Goal: Task Accomplishment & Management: Manage account settings

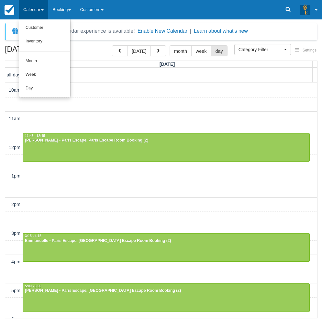
select select
click at [36, 89] on link "Day" at bounding box center [44, 89] width 51 height 14
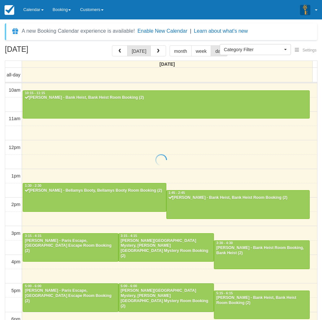
select select
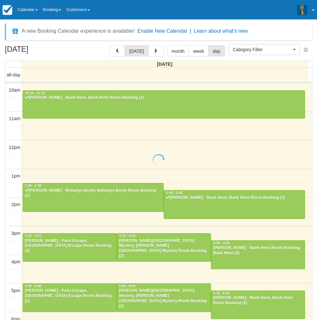
scroll to position [102, 0]
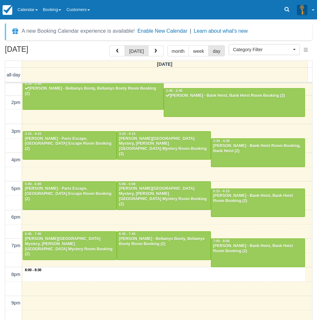
click at [145, 277] on div "10am 11am 12pm 1pm 2pm 3pm 4pm 5pm 6pm 7pm 8pm 9pm 10pm 8:00 - 8:30 10:15 - 11:…" at bounding box center [158, 160] width 307 height 358
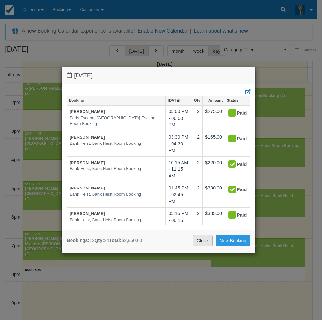
click at [204, 242] on link "Close" at bounding box center [203, 240] width 20 height 11
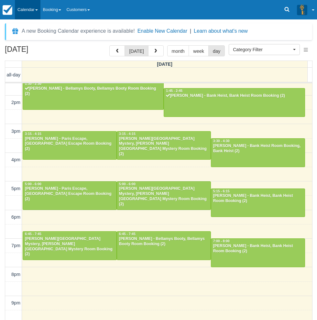
click at [36, 10] on link "Calendar" at bounding box center [28, 9] width 26 height 19
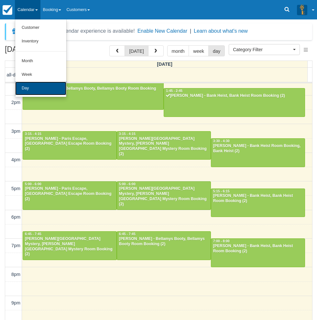
click at [29, 91] on link "Day" at bounding box center [40, 89] width 51 height 14
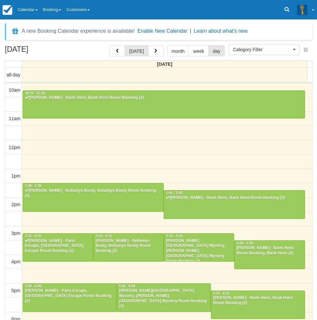
select select
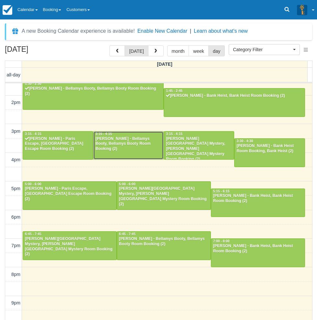
click at [108, 142] on div "Riley - Bellamys Booty, Bellamys Booty Room Booking (2)" at bounding box center [128, 144] width 67 height 16
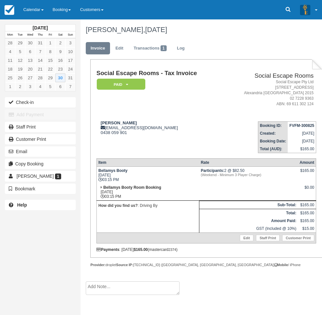
click at [28, 259] on div "August 2025 Mon Tue Wed Thu Fri Sat Sun 28 29 30 31 1 2 3 4 5 6 7 8 9 10 11 12 …" at bounding box center [40, 157] width 81 height 315
drag, startPoint x: 29, startPoint y: 241, endPoint x: 40, endPoint y: 240, distance: 11.7
click at [29, 241] on div "August 2025 Mon Tue Wed Thu Fri Sat Sun 28 29 30 31 1 2 3 4 5 6 7 8 9 10 11 12 …" at bounding box center [40, 157] width 81 height 315
click at [32, 8] on link "Calendar" at bounding box center [33, 9] width 29 height 19
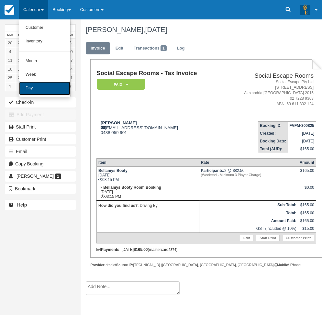
click at [28, 91] on link "Day" at bounding box center [44, 89] width 51 height 14
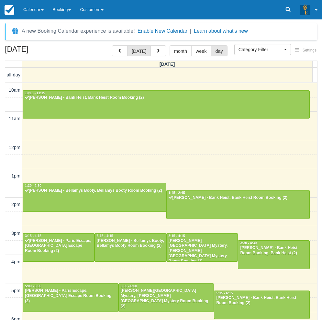
select select
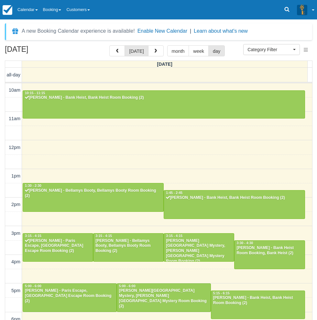
scroll to position [102, 0]
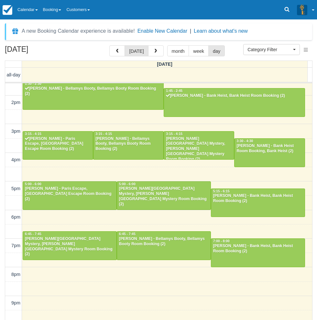
click at [2, 243] on div "August 30, 2025 today month week day Saturday all-day 10am 11am 12pm 1pm 2pm 3p…" at bounding box center [158, 192] width 317 height 294
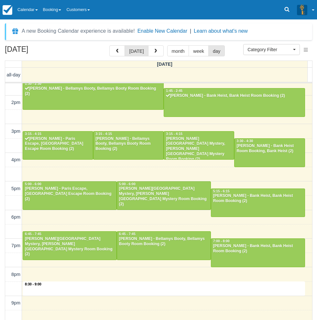
click at [119, 284] on div "10am 11am 12pm 1pm 2pm 3pm 4pm 5pm 6pm 7pm 8pm 9pm 10pm 8:30 - 9:00 10:15 - 11:…" at bounding box center [158, 160] width 307 height 358
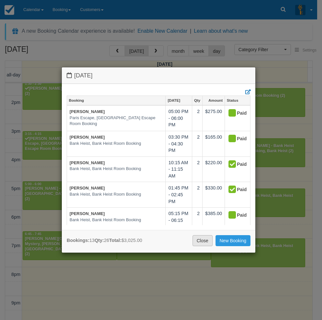
click at [198, 241] on link "Close" at bounding box center [203, 240] width 20 height 11
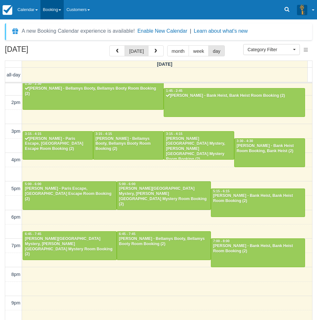
click at [59, 6] on link "Booking" at bounding box center [52, 9] width 24 height 19
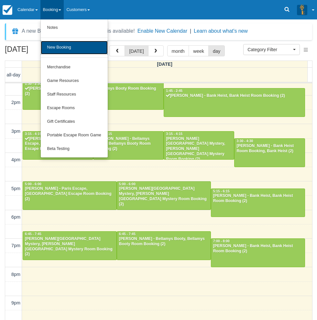
click at [66, 46] on link "New Booking" at bounding box center [74, 48] width 67 height 14
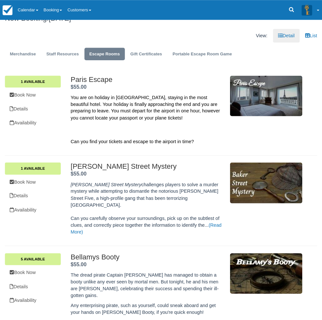
scroll to position [162, 0]
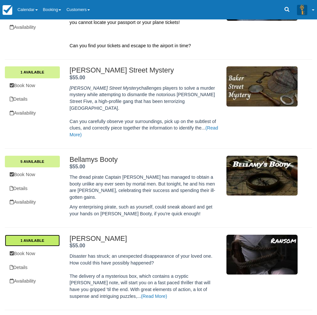
click at [60, 235] on link "1 Available" at bounding box center [32, 241] width 55 height 12
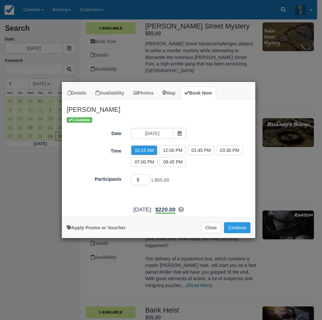
click at [147, 178] on input "5" at bounding box center [140, 179] width 19 height 11
click at [147, 181] on input "4" at bounding box center [140, 179] width 19 height 11
click at [147, 181] on input "3" at bounding box center [140, 179] width 19 height 11
type input "4"
click at [148, 177] on input "4" at bounding box center [140, 179] width 19 height 11
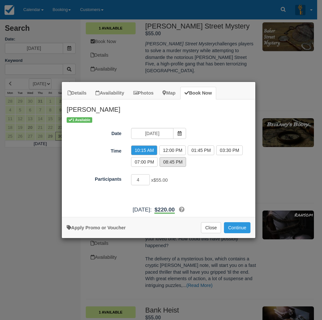
click at [165, 164] on label "08:45 PM" at bounding box center [173, 162] width 27 height 10
radio input "true"
click at [144, 164] on label "07:00 PM" at bounding box center [144, 162] width 27 height 10
radio input "true"
click at [234, 226] on button "Continue" at bounding box center [237, 227] width 27 height 11
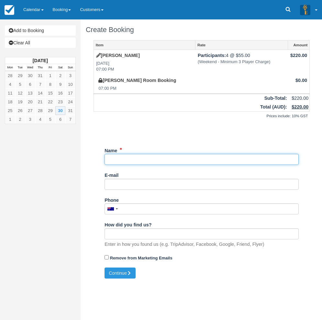
click at [132, 158] on input "Name" at bounding box center [202, 159] width 194 height 11
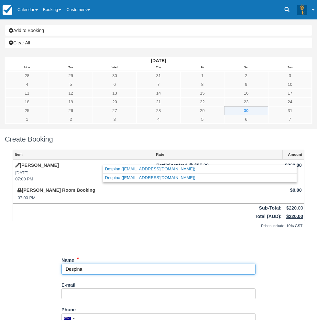
type input "Despina"
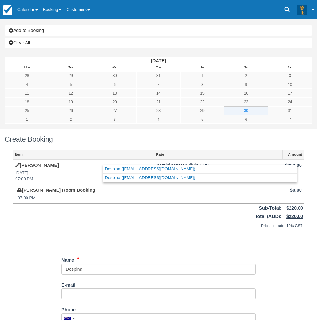
click at [145, 233] on div "Unsaved Changes" at bounding box center [159, 241] width 292 height 16
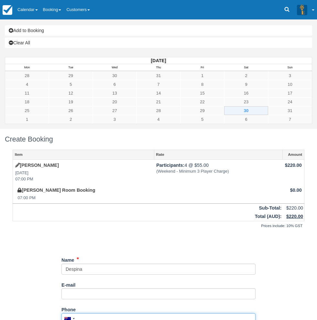
click at [129, 313] on input "Phone" at bounding box center [159, 318] width 194 height 11
type input "+61404628761"
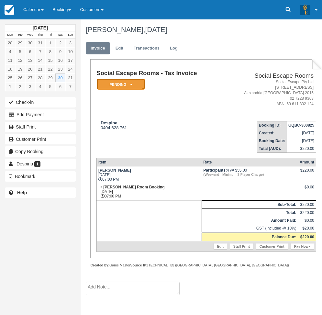
click at [120, 83] on em "Pending" at bounding box center [121, 84] width 49 height 11
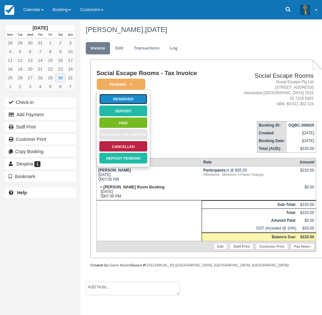
click at [124, 99] on link "Reserved" at bounding box center [123, 99] width 49 height 11
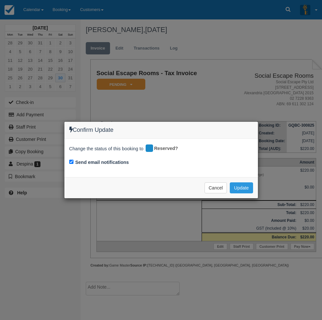
click at [254, 189] on div "Cancel Update Please wait" at bounding box center [161, 187] width 194 height 21
click at [244, 189] on button "Update" at bounding box center [241, 187] width 23 height 11
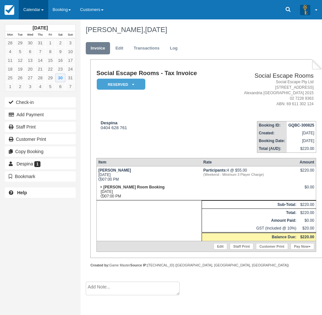
click at [33, 8] on link "Calendar" at bounding box center [33, 9] width 29 height 19
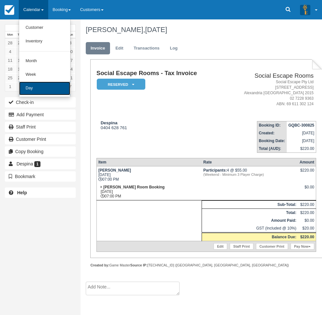
click at [28, 91] on link "Day" at bounding box center [44, 89] width 51 height 14
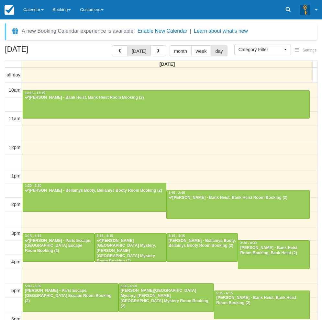
select select
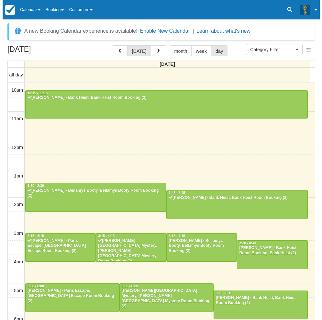
scroll to position [102, 0]
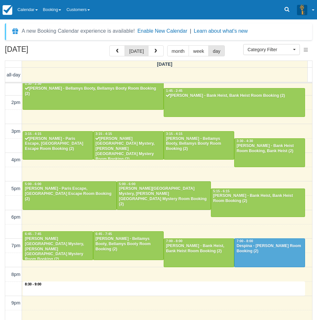
click at [172, 294] on div "10am 11am 12pm 1pm 2pm 3pm 4pm 5pm 6pm 7pm 8pm 9pm 10pm 8:30 - 9:00 10:15 - 11:…" at bounding box center [158, 160] width 307 height 358
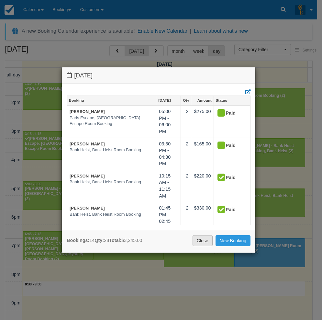
click at [200, 239] on link "Close" at bounding box center [203, 240] width 20 height 11
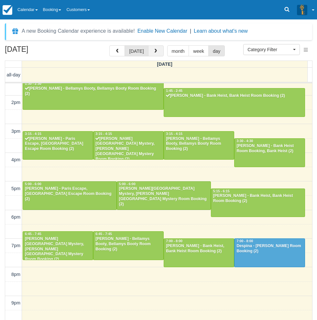
click at [155, 53] on span "button" at bounding box center [156, 51] width 5 height 5
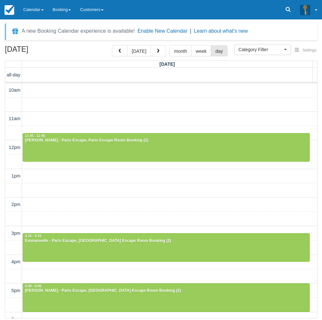
drag, startPoint x: 2, startPoint y: 233, endPoint x: 7, endPoint y: 232, distance: 5.2
click at [2, 233] on div "August 31, 2025 today month week day Sunday all-day 10am 11am 12pm 1pm 2pm 3pm …" at bounding box center [161, 181] width 322 height 273
click at [33, 13] on link "Calendar" at bounding box center [33, 9] width 29 height 19
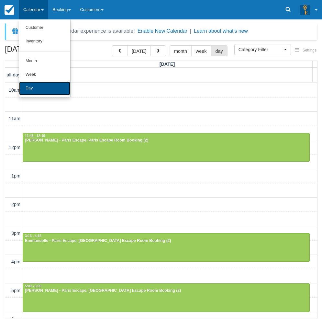
click at [40, 87] on link "Day" at bounding box center [44, 89] width 51 height 14
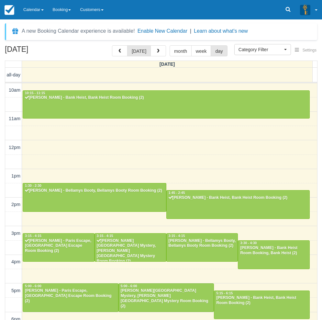
select select
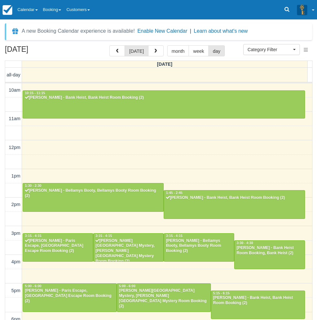
scroll to position [102, 0]
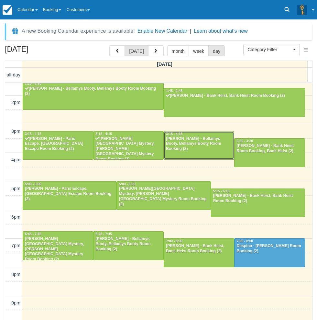
click at [200, 147] on div at bounding box center [199, 146] width 70 height 28
